Goal: Information Seeking & Learning: Learn about a topic

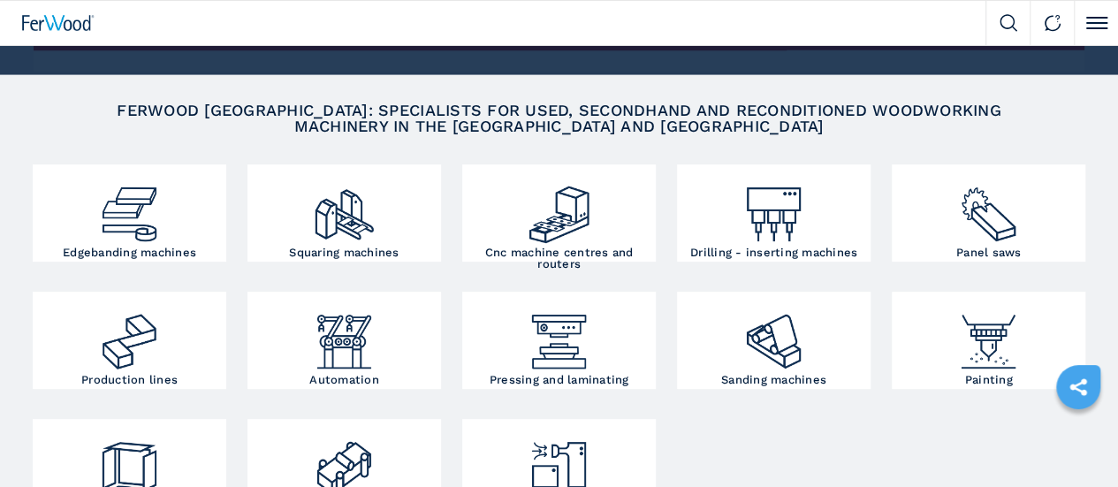
scroll to position [354, 0]
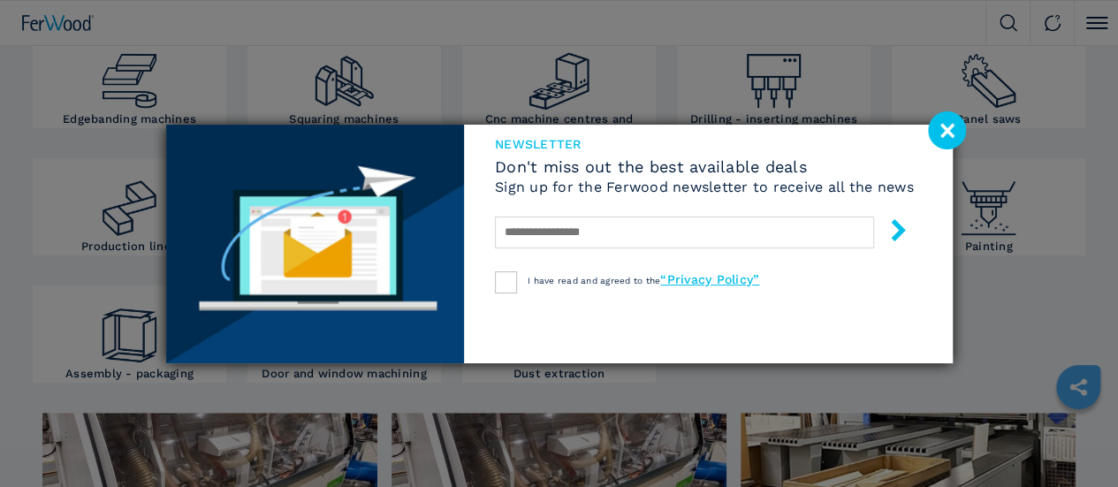
click at [951, 130] on image at bounding box center [947, 130] width 38 height 38
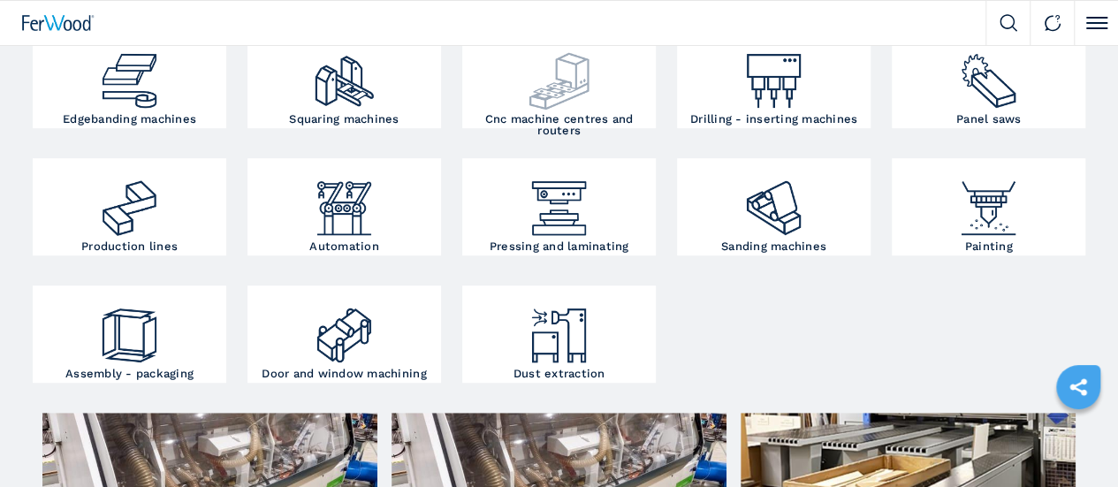
click at [467, 113] on div at bounding box center [559, 74] width 185 height 78
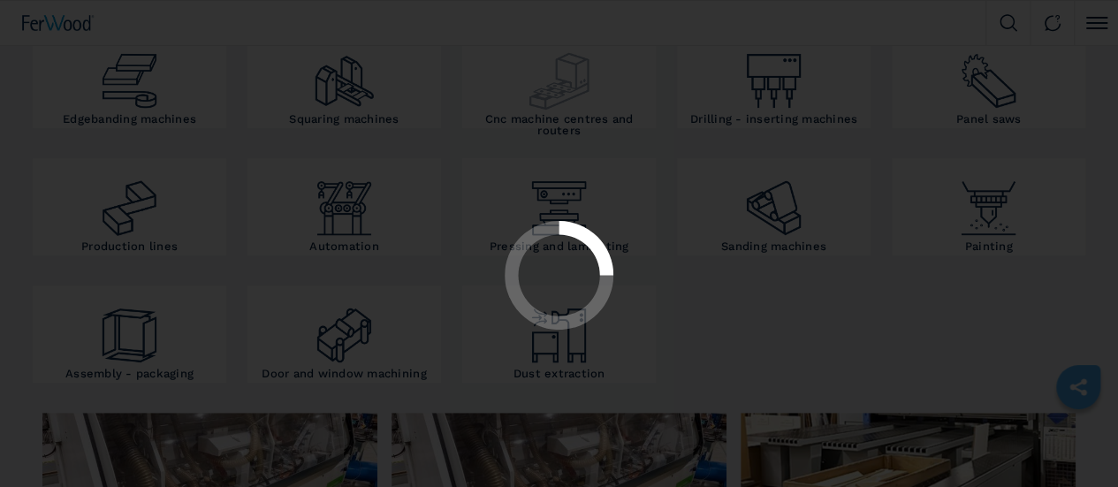
select select "**********"
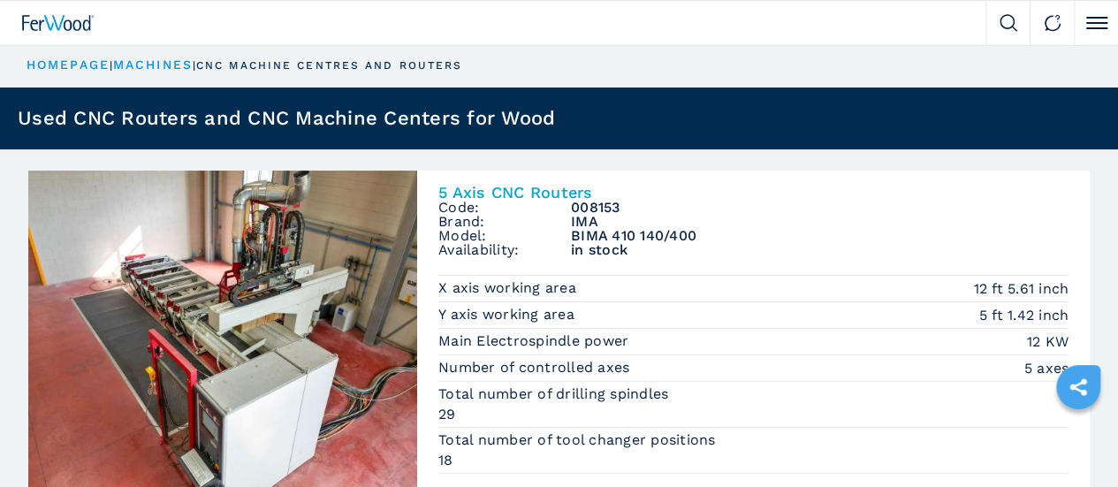
click at [0, 0] on input "text" at bounding box center [0, 0] width 0 height 0
type input "**********"
click at [0, 0] on button "submit-button" at bounding box center [0, 0] width 0 height 0
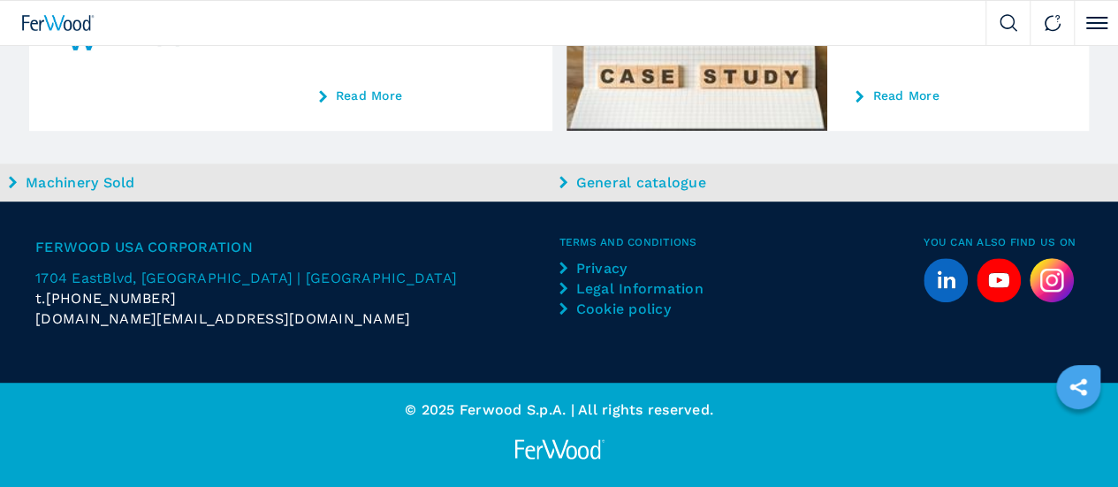
scroll to position [569, 0]
click at [0, 0] on input "**********" at bounding box center [0, 0] width 0 height 0
type input "*"
type input "*****"
click at [0, 0] on button "submit-button" at bounding box center [0, 0] width 0 height 0
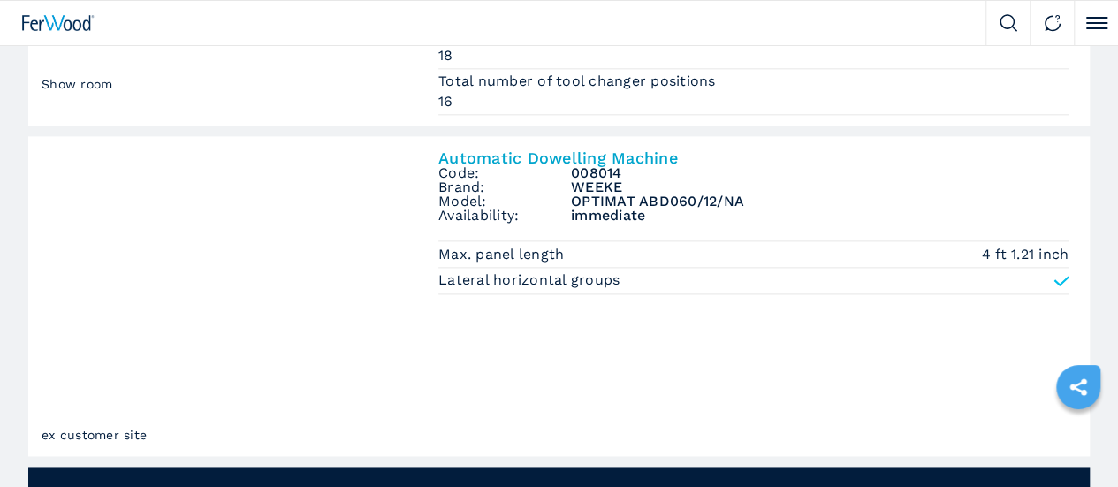
scroll to position [1061, 0]
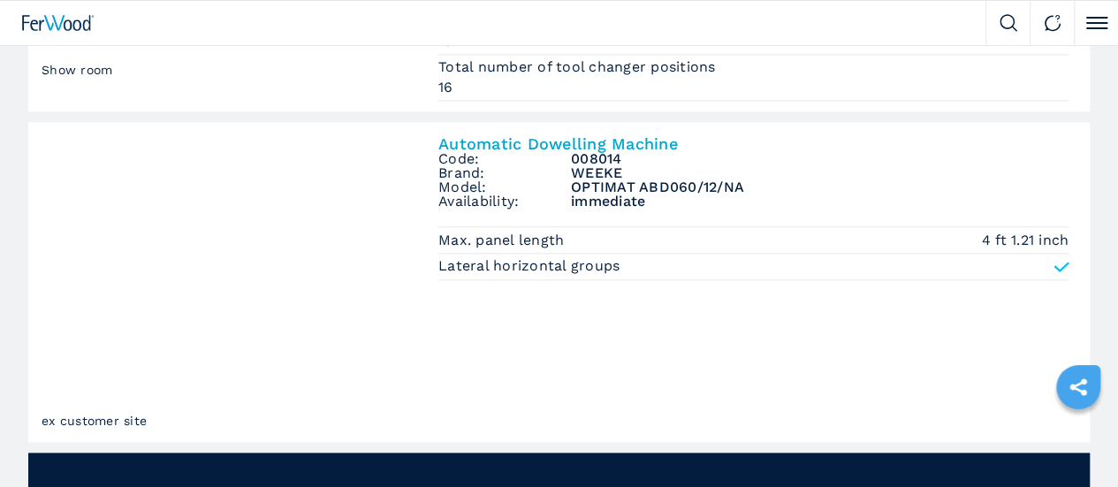
click at [0, 0] on span "Show room" at bounding box center [0, 0] width 0 height 0
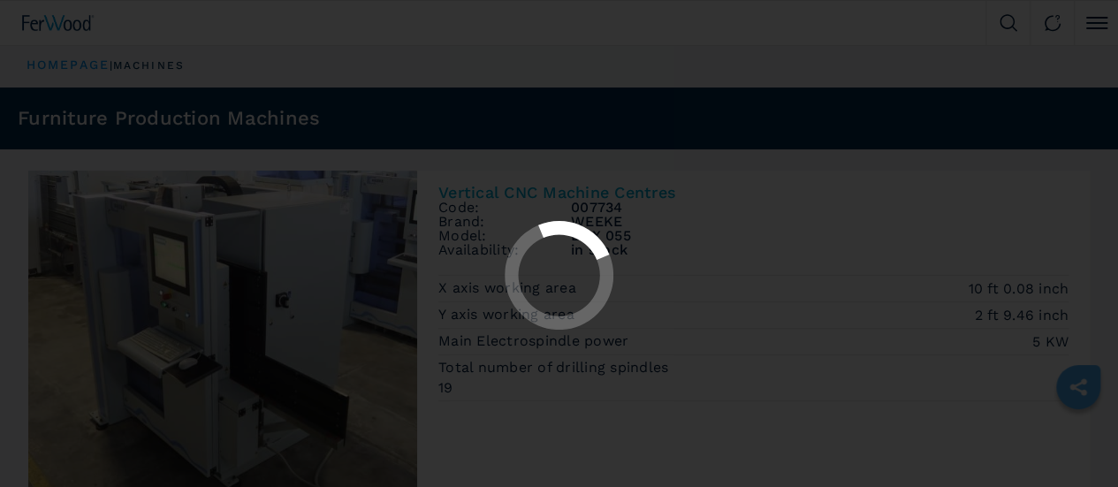
select select "********"
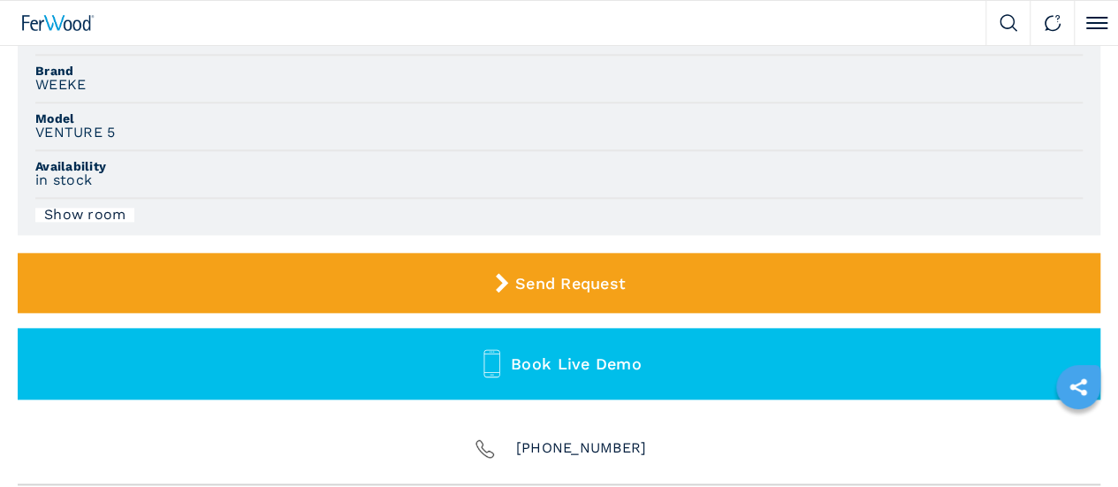
scroll to position [884, 0]
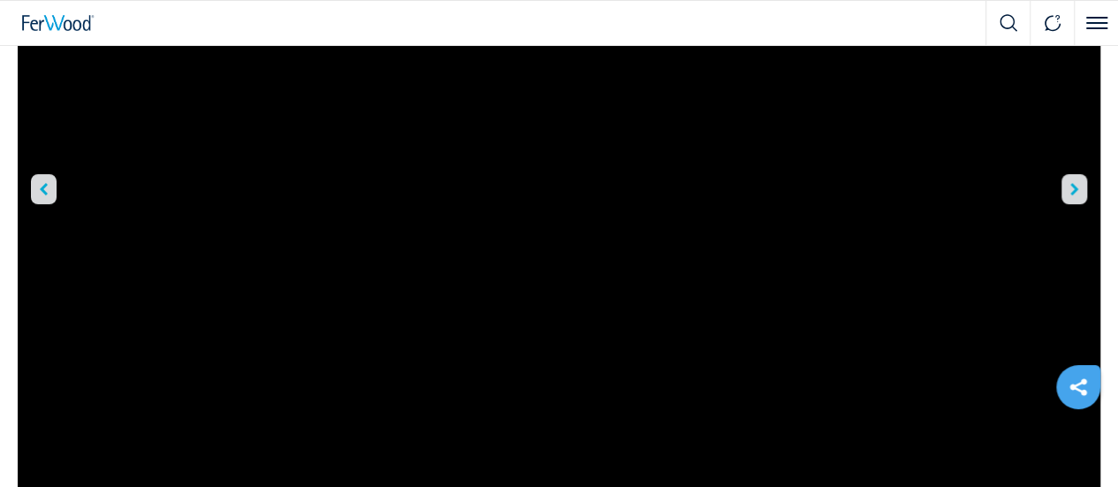
scroll to position [177, 0]
click at [1070, 281] on icon "right-button" at bounding box center [1074, 275] width 8 height 12
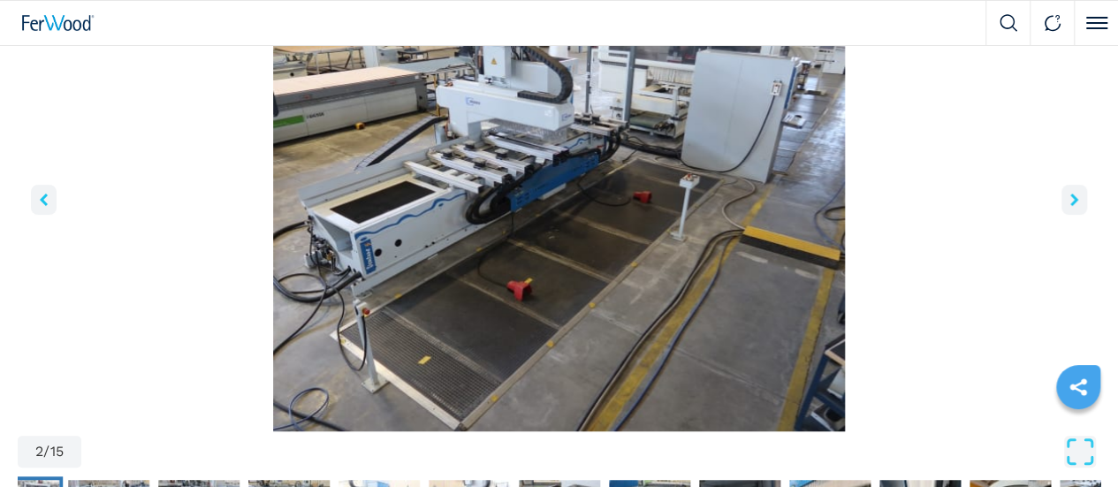
click at [1070, 206] on icon "right-button" at bounding box center [1074, 200] width 8 height 12
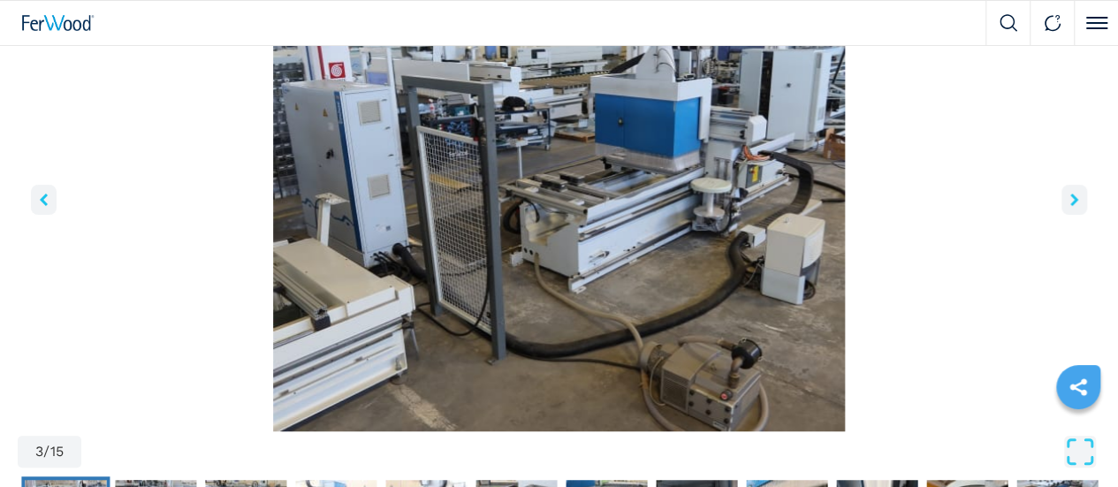
click at [1070, 206] on icon "right-button" at bounding box center [1074, 200] width 8 height 12
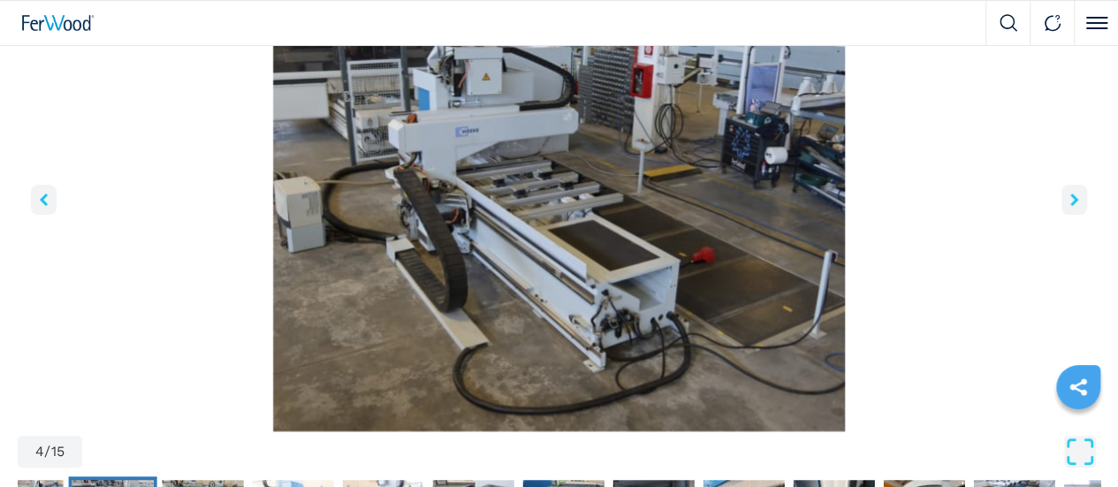
click at [1070, 206] on icon "right-button" at bounding box center [1074, 200] width 8 height 12
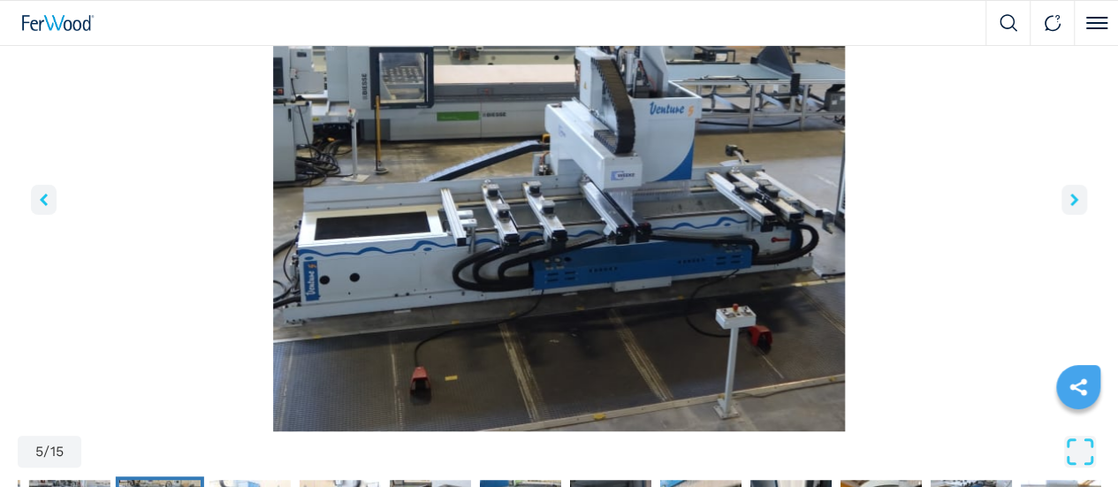
click at [1070, 206] on icon "right-button" at bounding box center [1074, 200] width 8 height 12
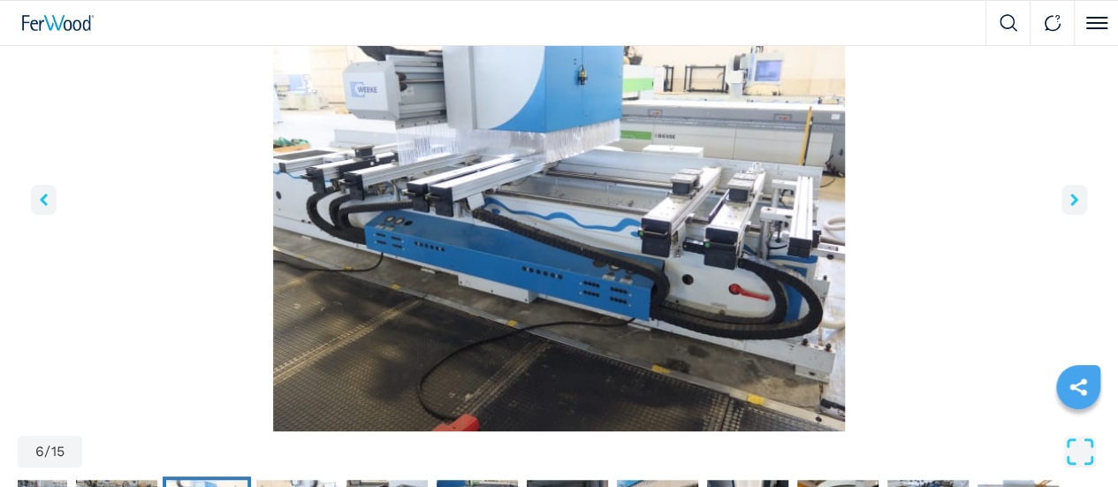
click at [1070, 206] on icon "right-button" at bounding box center [1074, 200] width 8 height 12
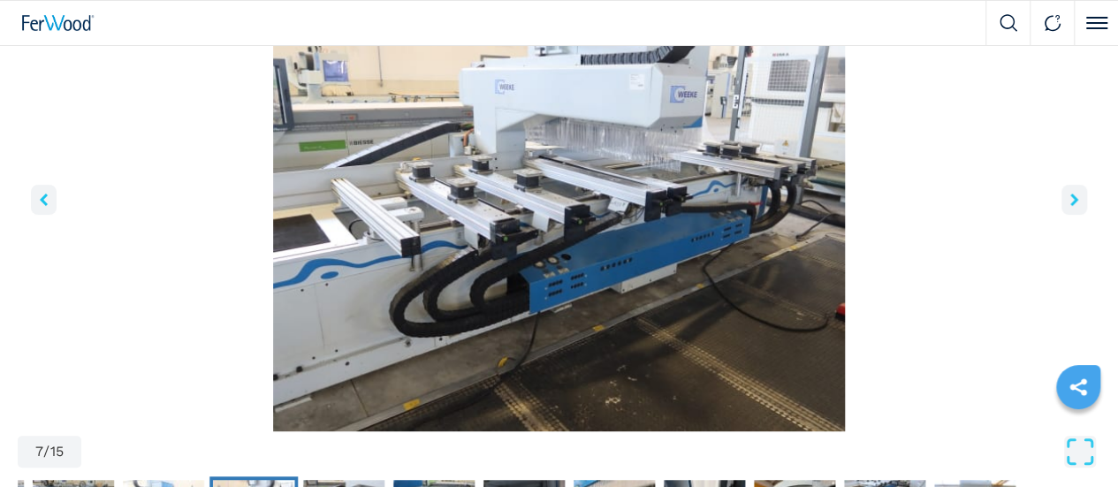
click at [1070, 206] on icon "right-button" at bounding box center [1074, 200] width 8 height 12
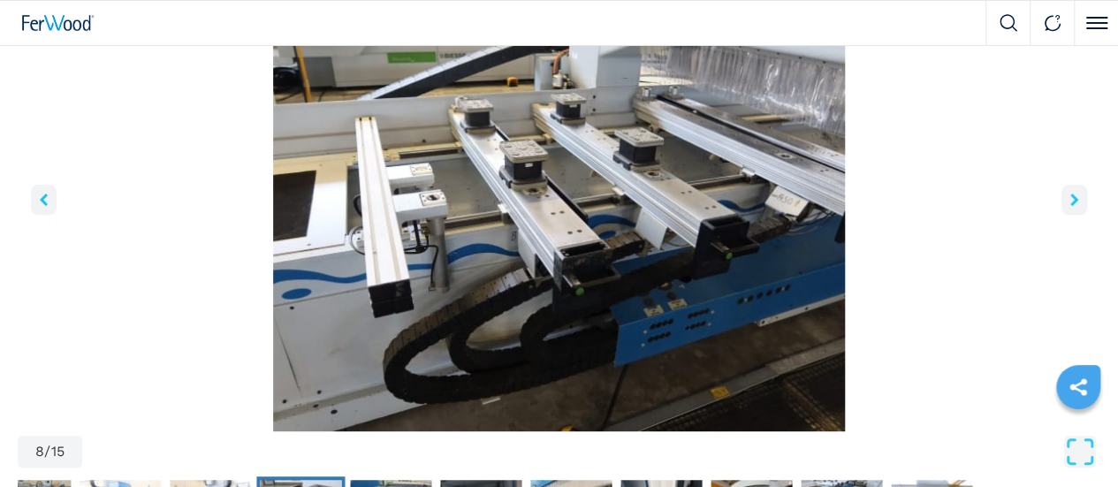
click at [1070, 206] on icon "right-button" at bounding box center [1074, 200] width 8 height 12
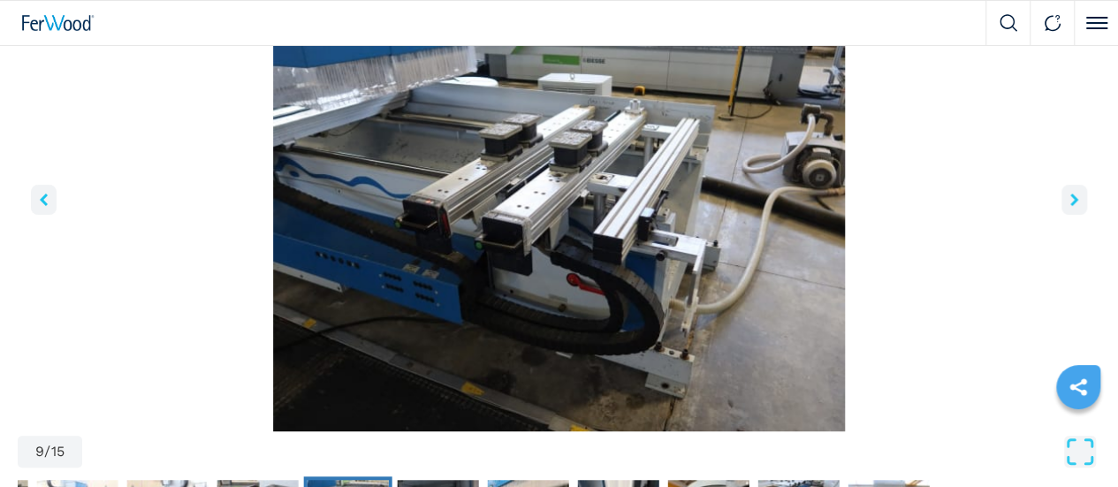
click at [1070, 206] on icon "right-button" at bounding box center [1074, 200] width 8 height 12
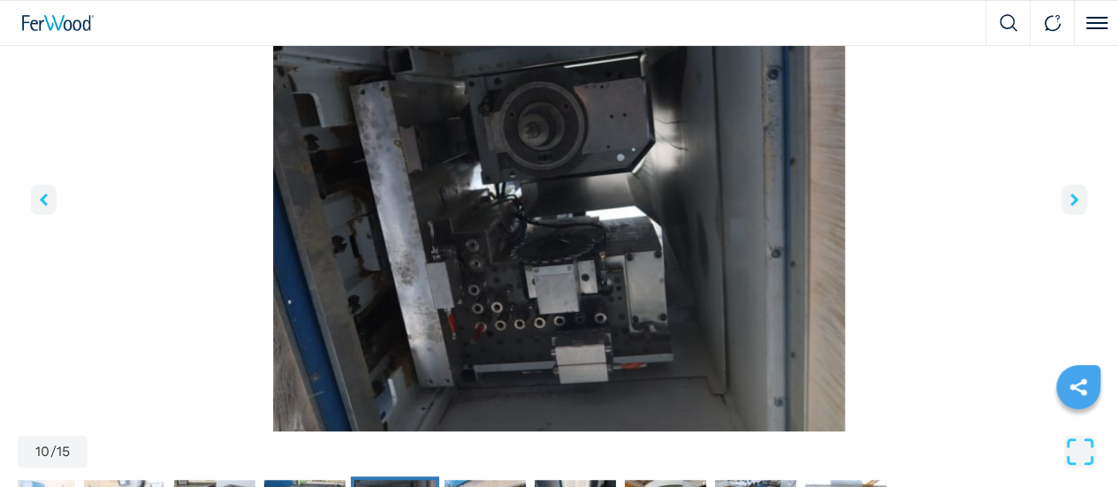
click at [1070, 206] on icon "right-button" at bounding box center [1074, 200] width 8 height 12
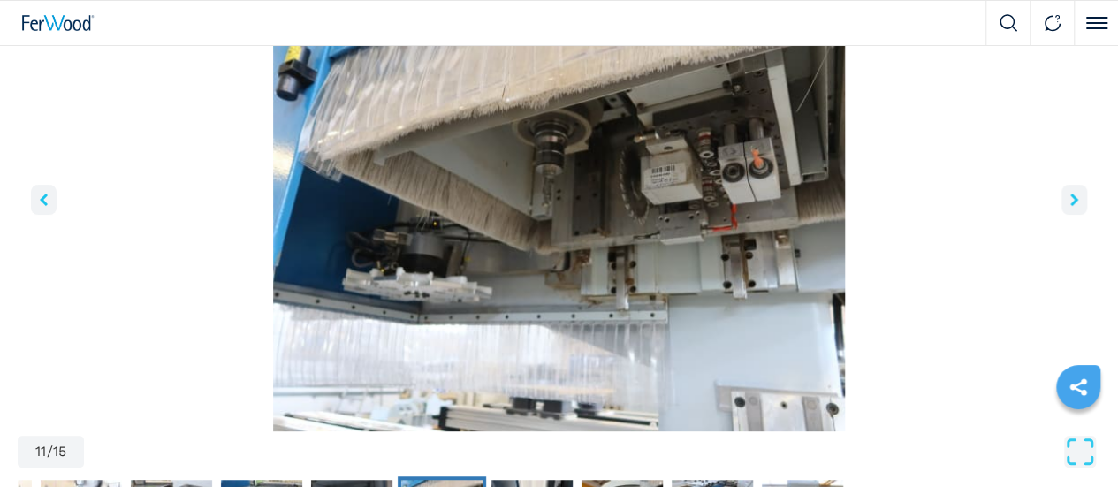
click at [1070, 206] on icon "right-button" at bounding box center [1074, 200] width 8 height 12
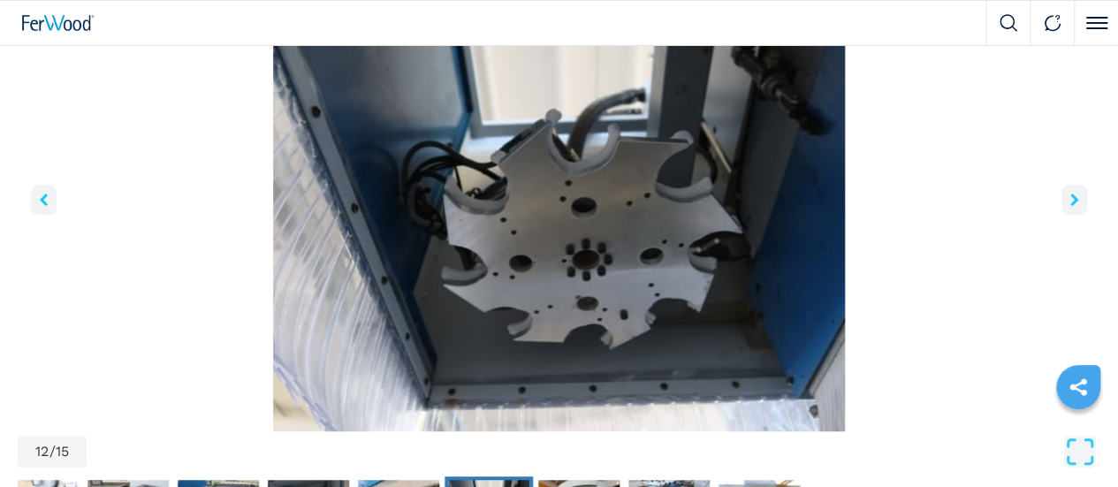
click at [1070, 206] on icon "right-button" at bounding box center [1074, 200] width 8 height 12
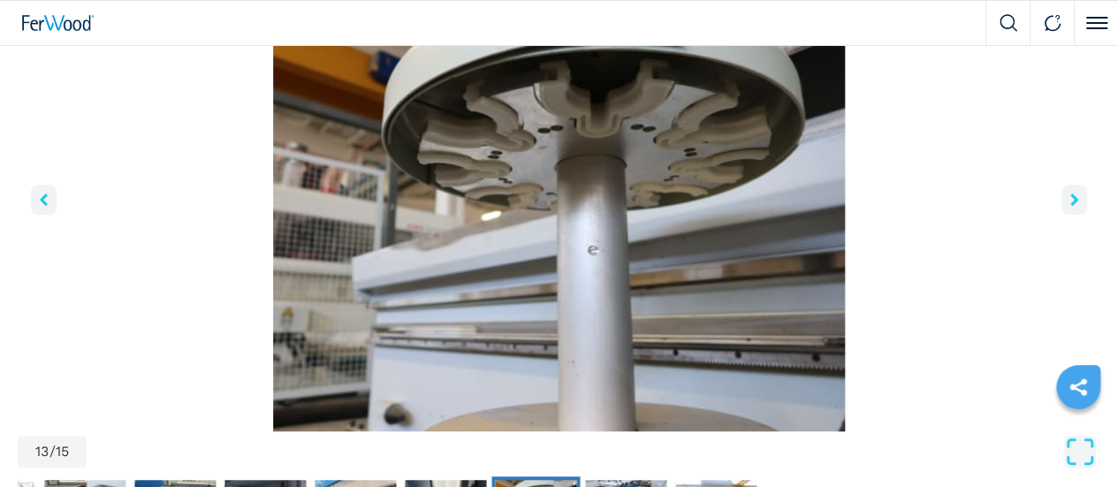
click at [1070, 206] on icon "right-button" at bounding box center [1074, 200] width 8 height 12
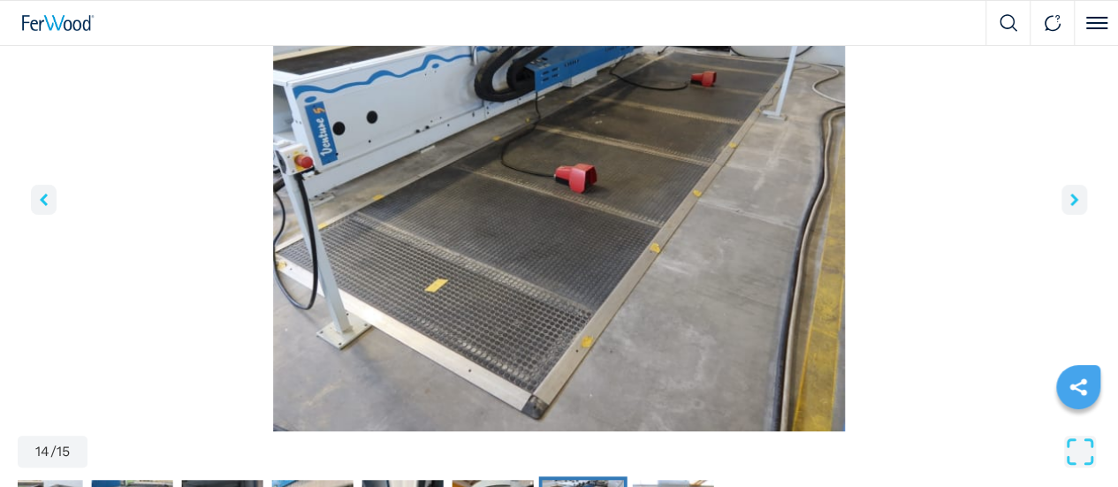
click at [1070, 206] on icon "right-button" at bounding box center [1074, 200] width 8 height 12
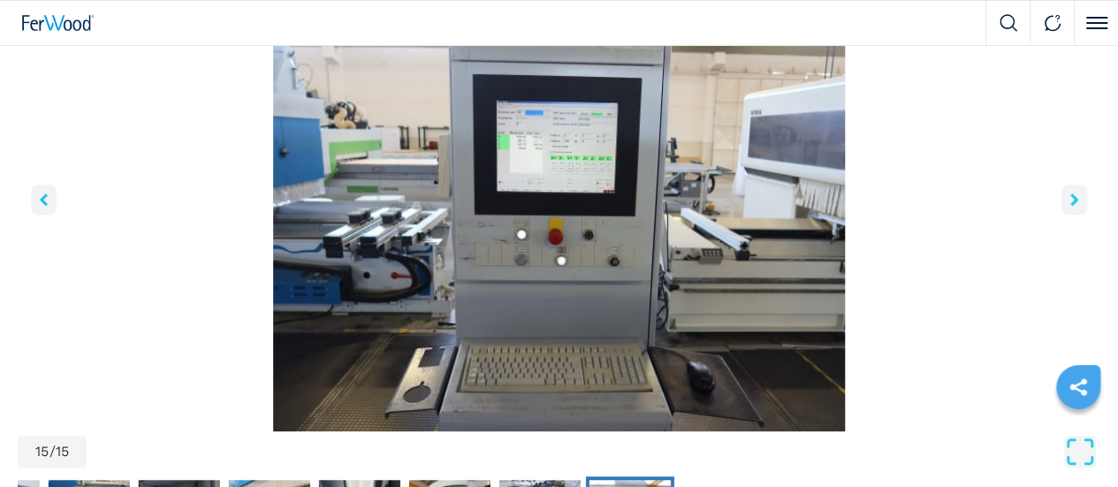
click at [1070, 206] on icon "right-button" at bounding box center [1074, 200] width 8 height 12
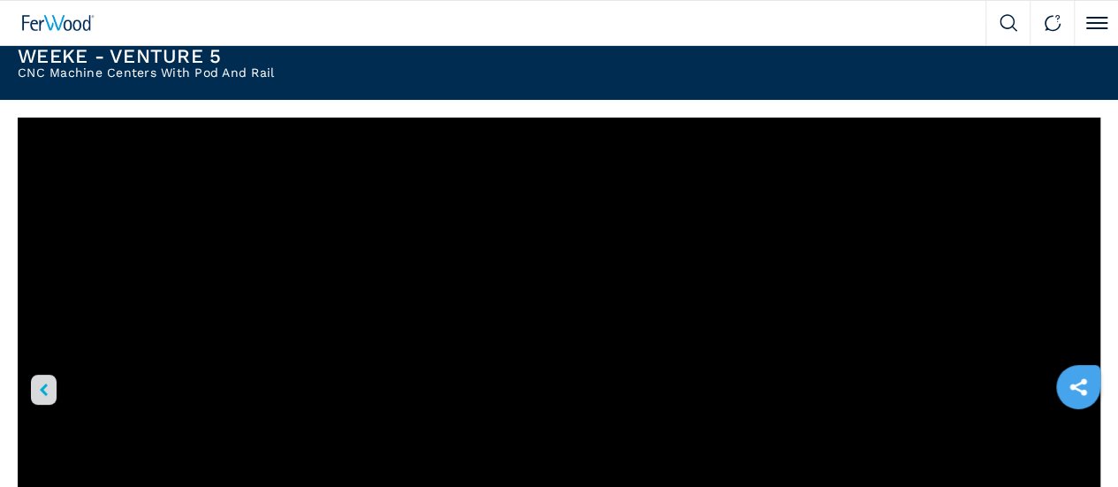
scroll to position [88, 0]
